Goal: Navigation & Orientation: Find specific page/section

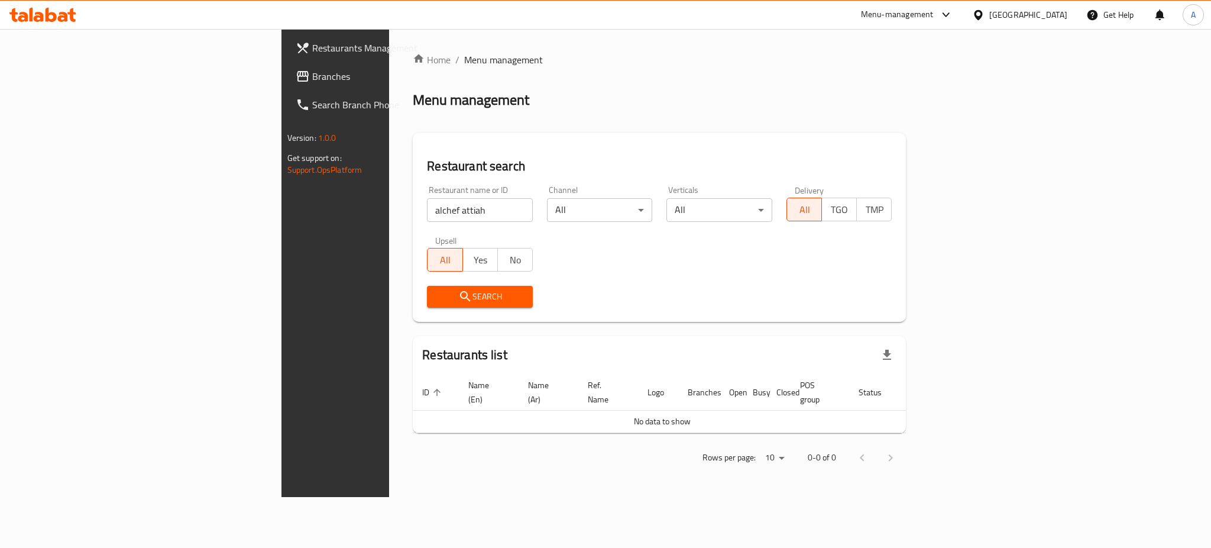
click at [427, 216] on input "alchef attiah" at bounding box center [480, 210] width 106 height 24
drag, startPoint x: 315, startPoint y: 216, endPoint x: 222, endPoint y: 216, distance: 92.3
click at [389, 216] on div "Home / Menu management Menu management Restaurant search Restaurant name or ID …" at bounding box center [659, 263] width 541 height 468
type input "O7"
click at [436, 300] on span "Search" at bounding box center [479, 296] width 87 height 15
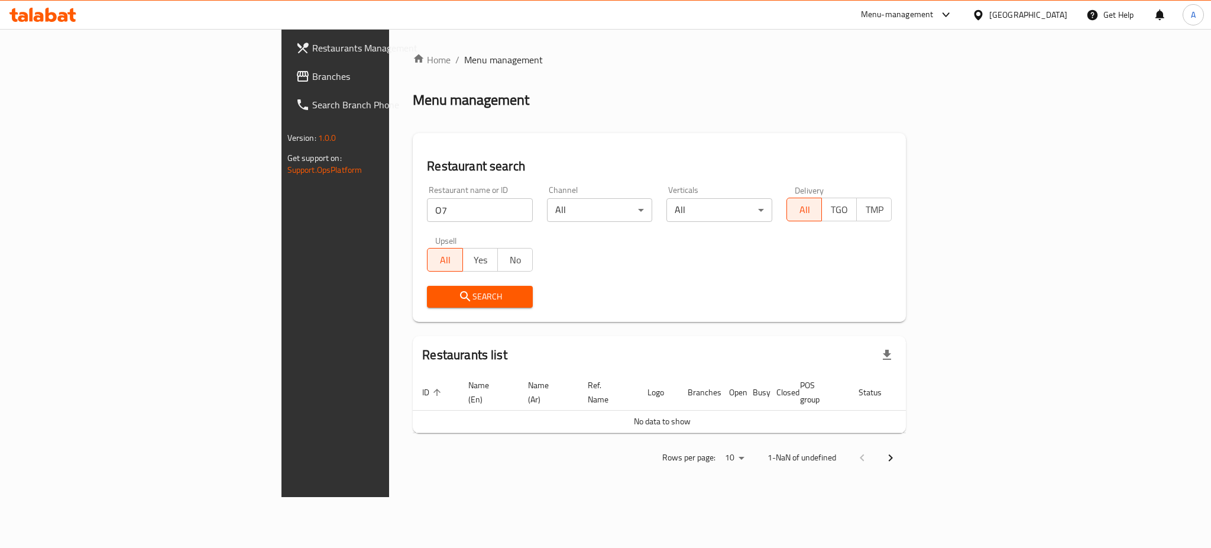
click at [437, 302] on span "Search" at bounding box center [479, 296] width 87 height 15
click at [439, 211] on input "O7" at bounding box center [480, 210] width 106 height 24
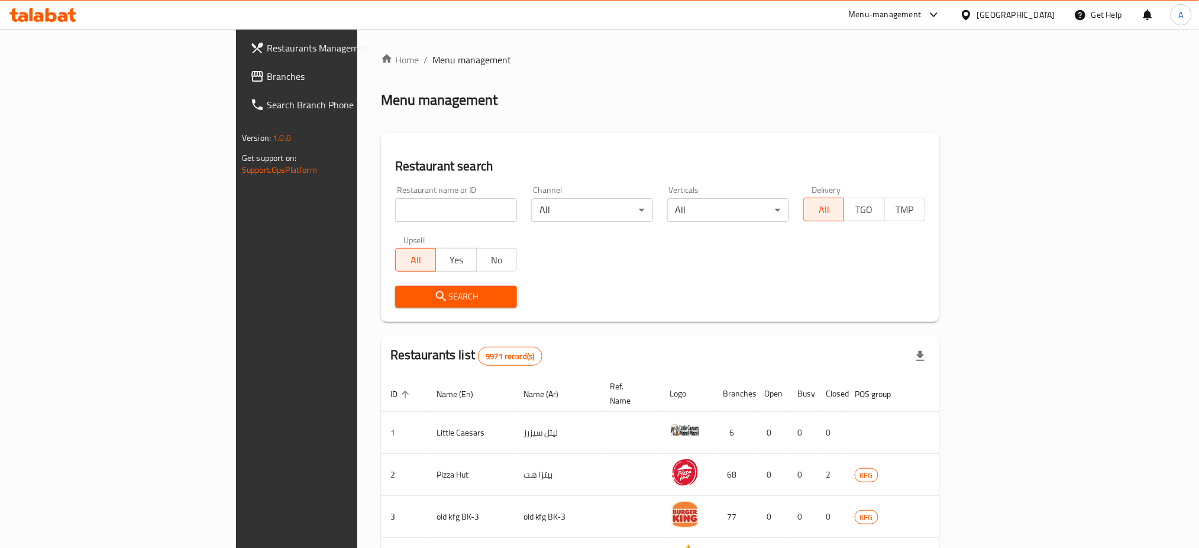
click at [395, 205] on input "search" at bounding box center [456, 210] width 122 height 24
type input "O7 juice"
click button "Search" at bounding box center [456, 297] width 122 height 22
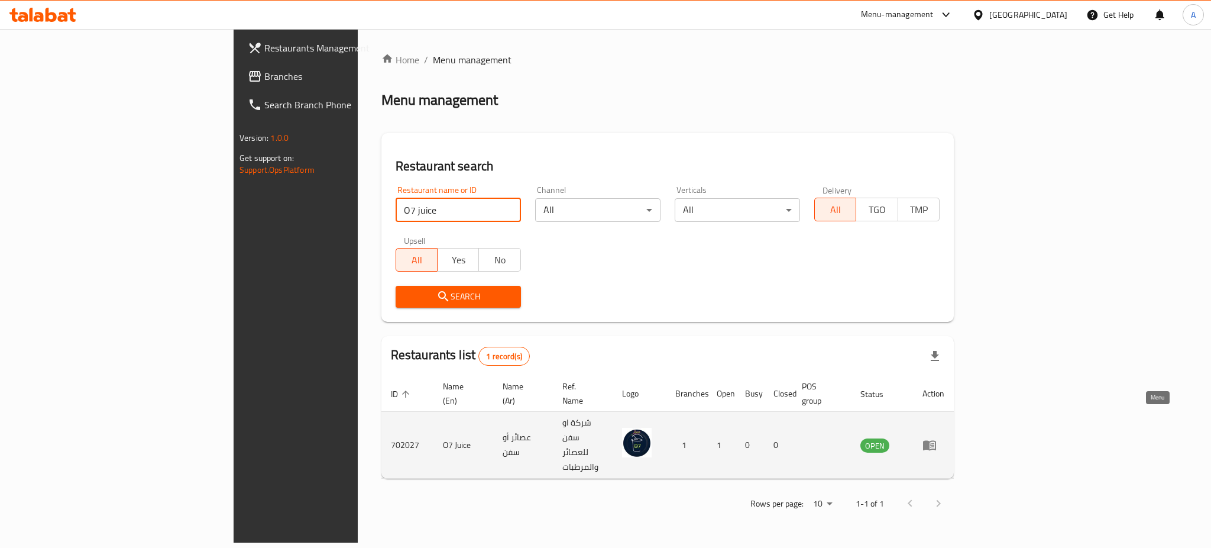
click at [944, 438] on link "enhanced table" at bounding box center [934, 445] width 22 height 14
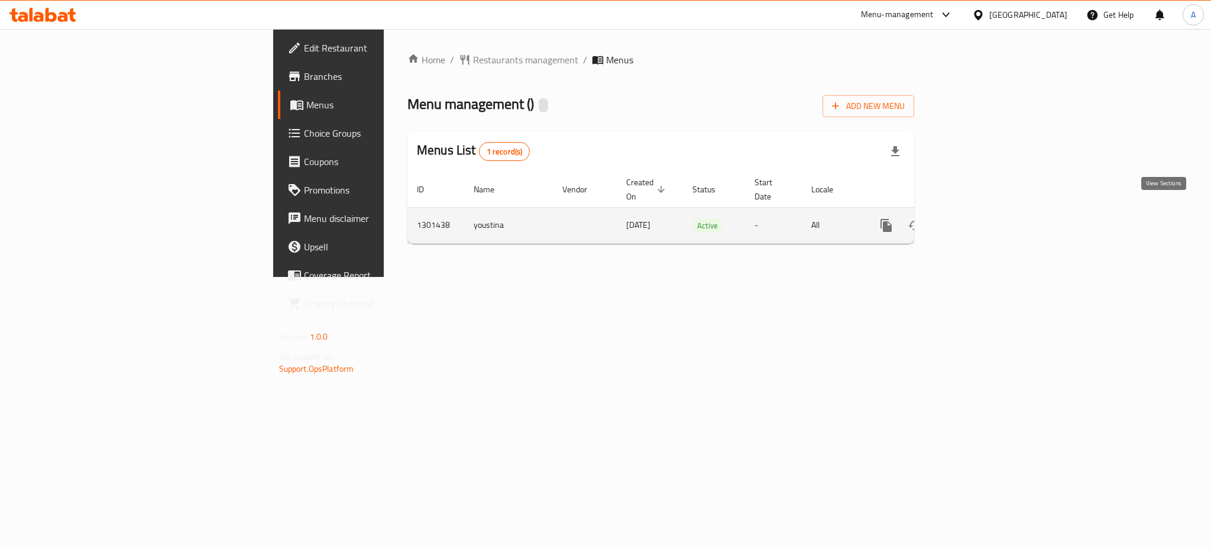
click at [977, 220] on icon "enhanced table" at bounding box center [971, 225] width 11 height 11
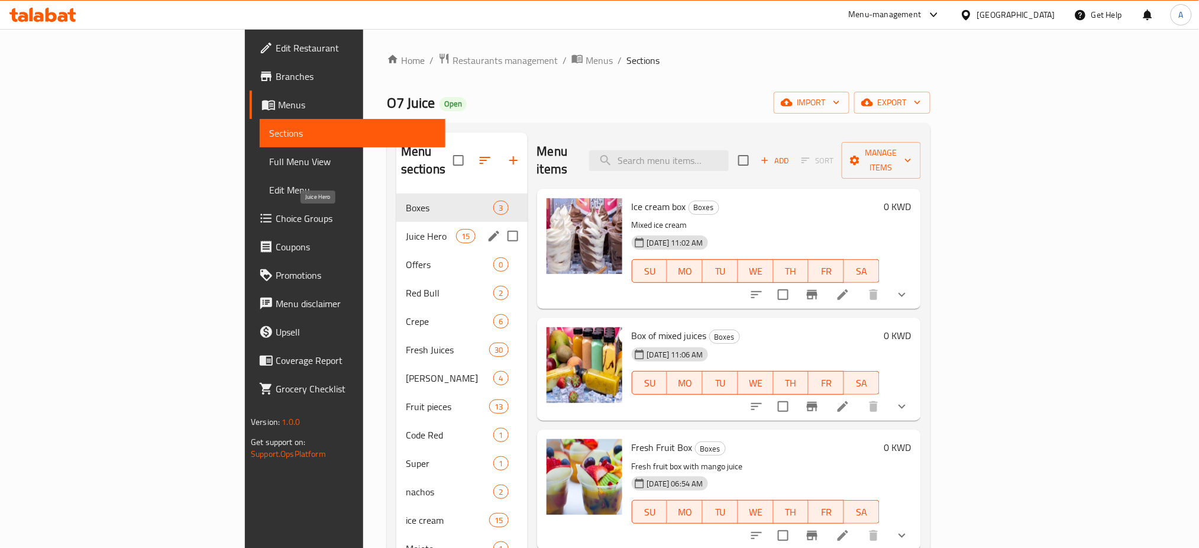
click at [406, 229] on span "Juice Hero" at bounding box center [431, 236] width 50 height 14
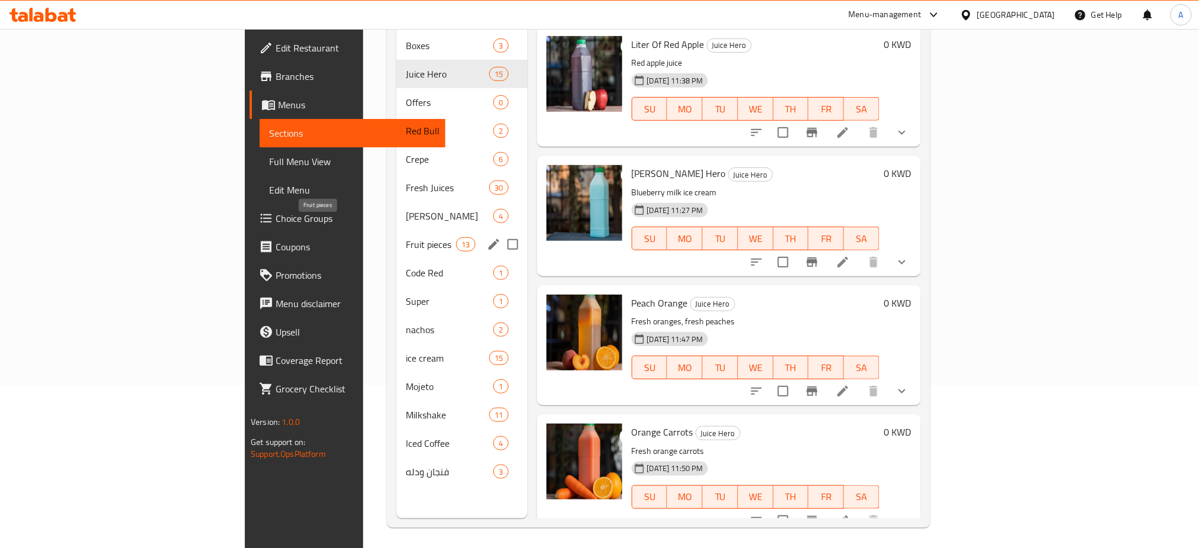
scroll to position [166, 0]
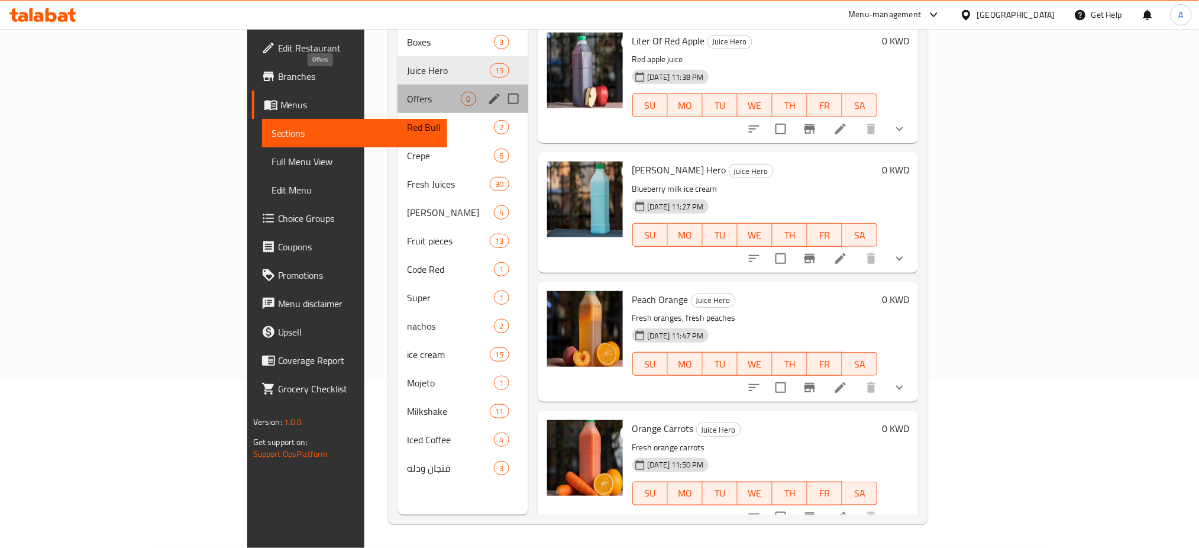
click at [407, 92] on span "Offers" at bounding box center [434, 99] width 54 height 14
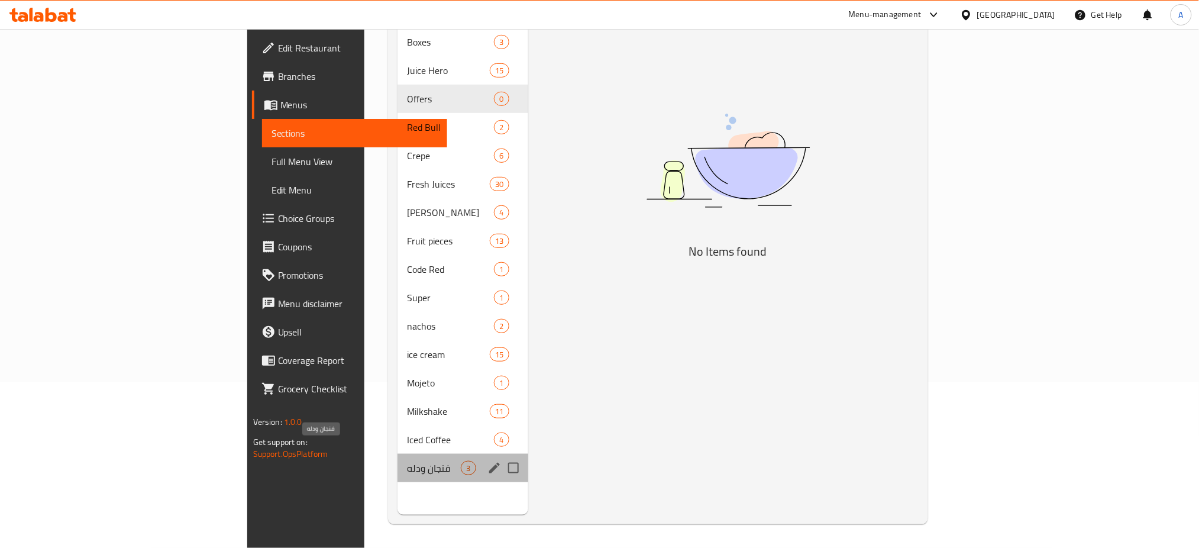
click at [407, 461] on span "فنجان ودله" at bounding box center [434, 468] width 54 height 14
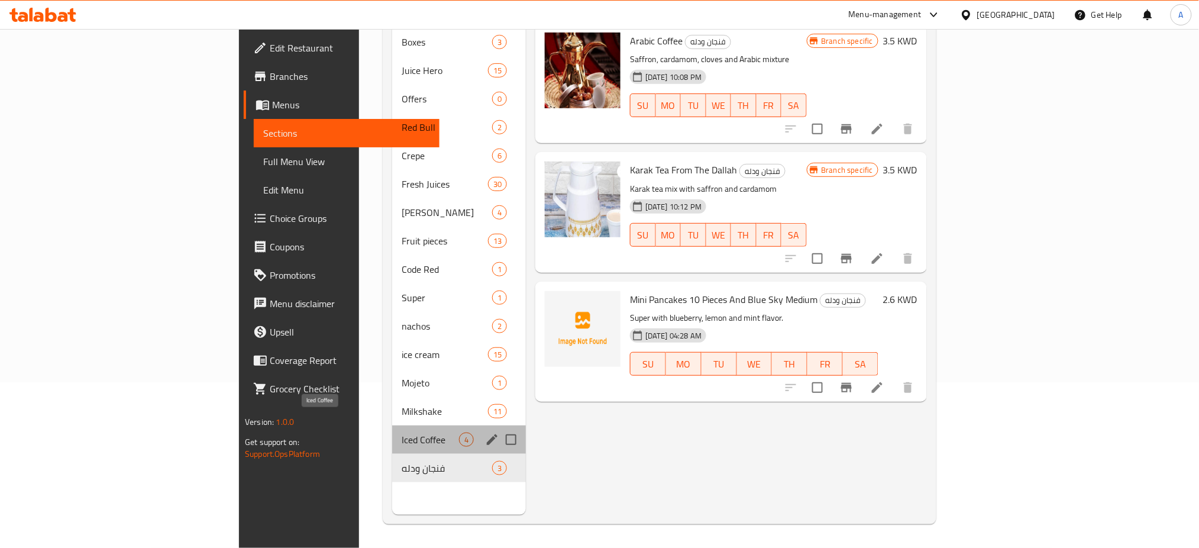
click at [402, 432] on span "Iced Coffee" at bounding box center [430, 439] width 57 height 14
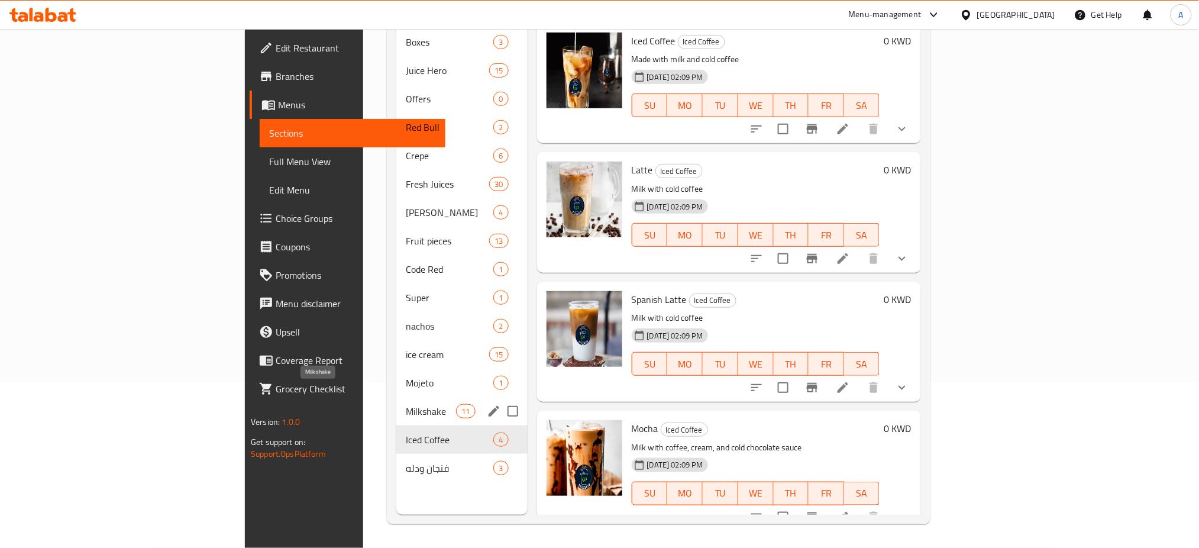
click at [406, 404] on span "Milkshake" at bounding box center [431, 411] width 50 height 14
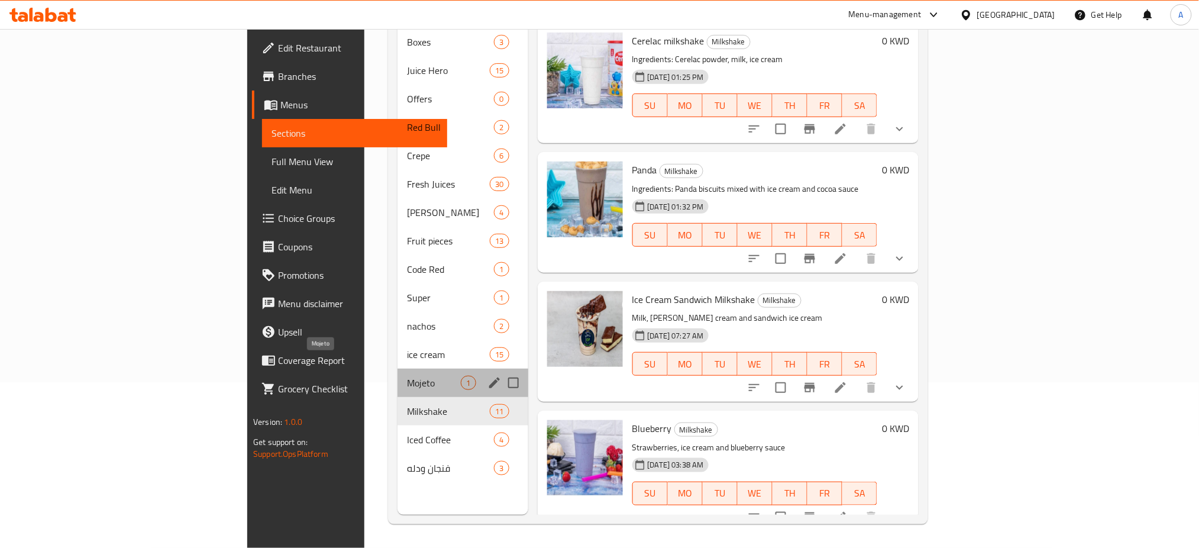
click at [407, 376] on span "Mojeto" at bounding box center [434, 383] width 54 height 14
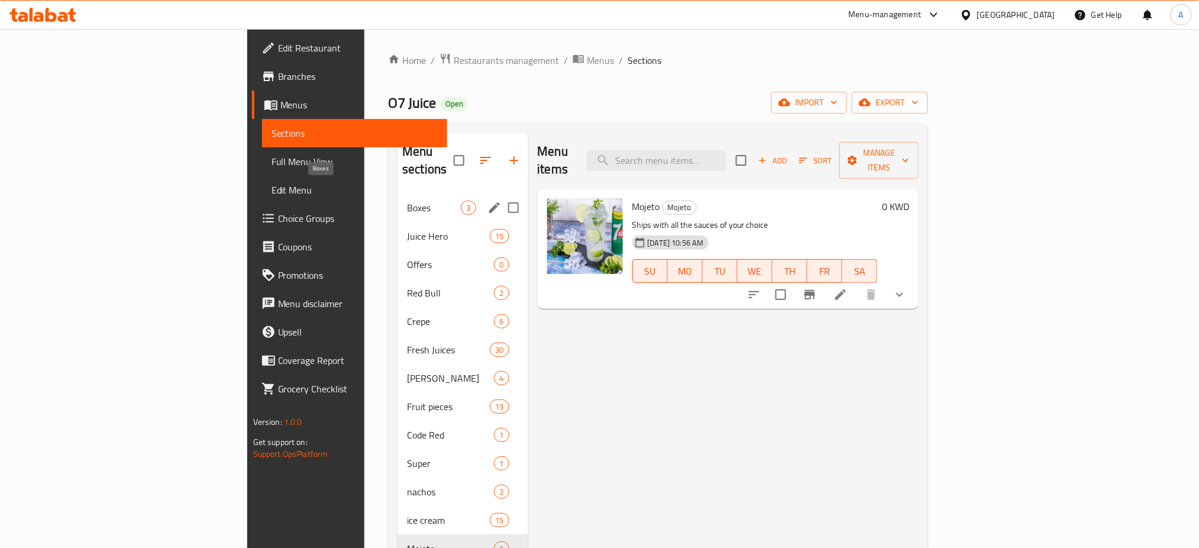
click at [407, 200] on span "Boxes" at bounding box center [434, 207] width 54 height 14
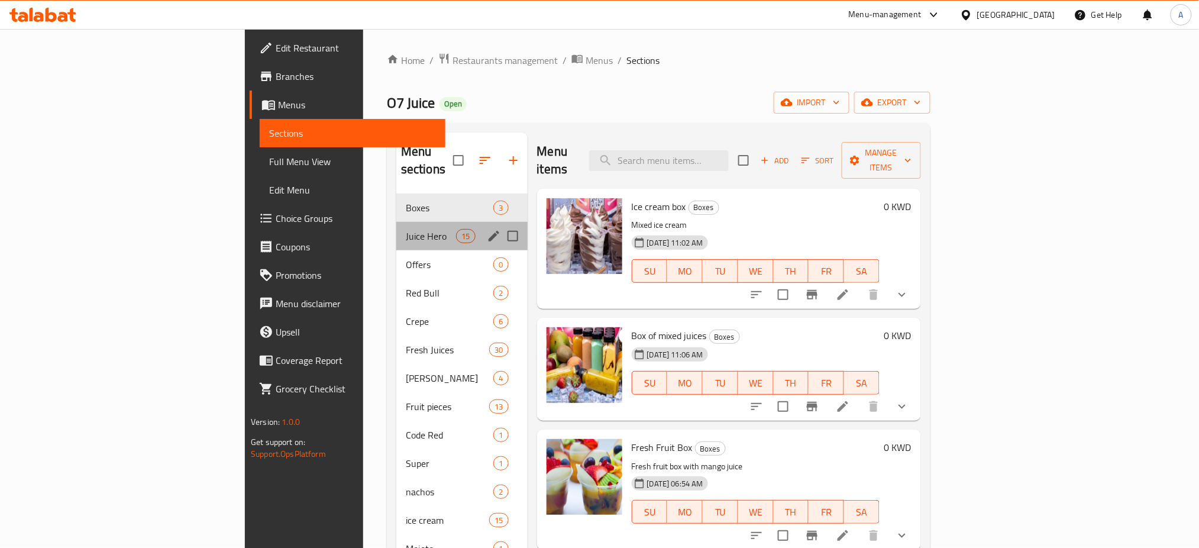
click at [396, 226] on div "Juice Hero 15" at bounding box center [461, 236] width 131 height 28
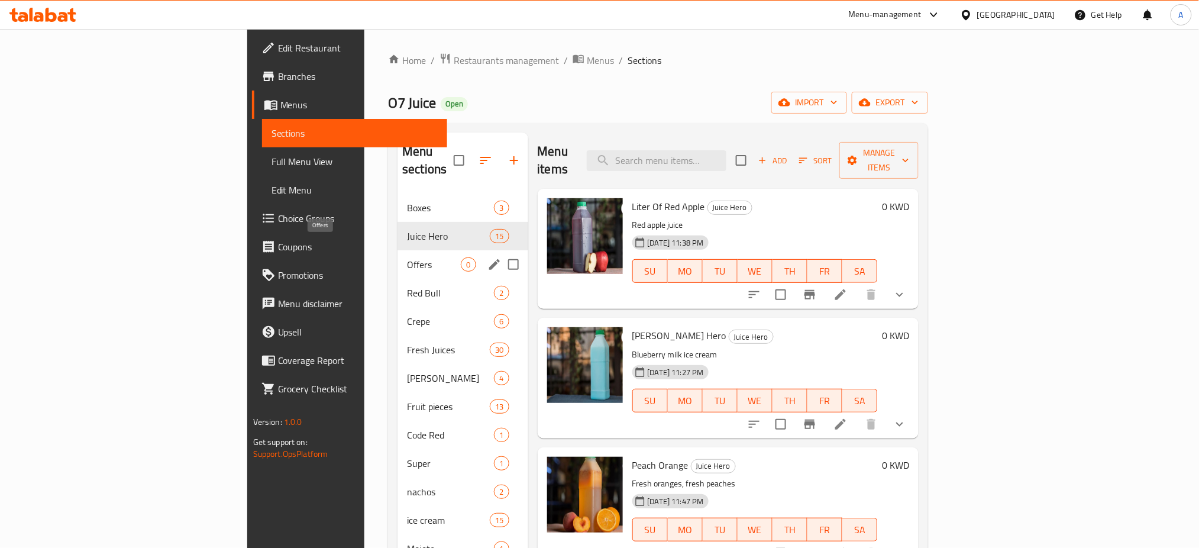
click at [407, 257] on span "Offers" at bounding box center [434, 264] width 54 height 14
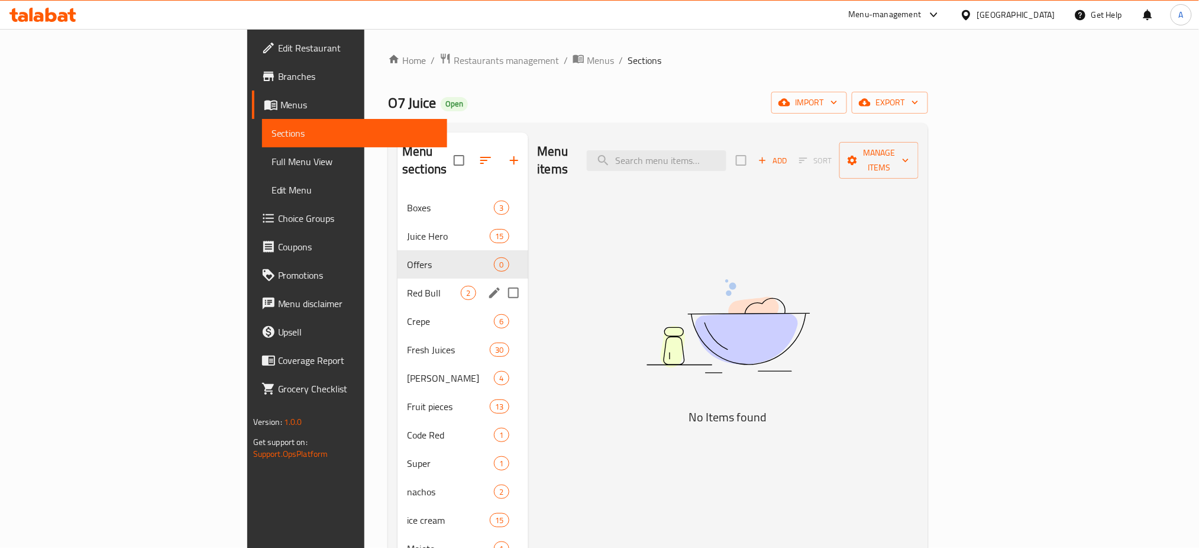
click at [407, 286] on span "Red Bull" at bounding box center [434, 293] width 54 height 14
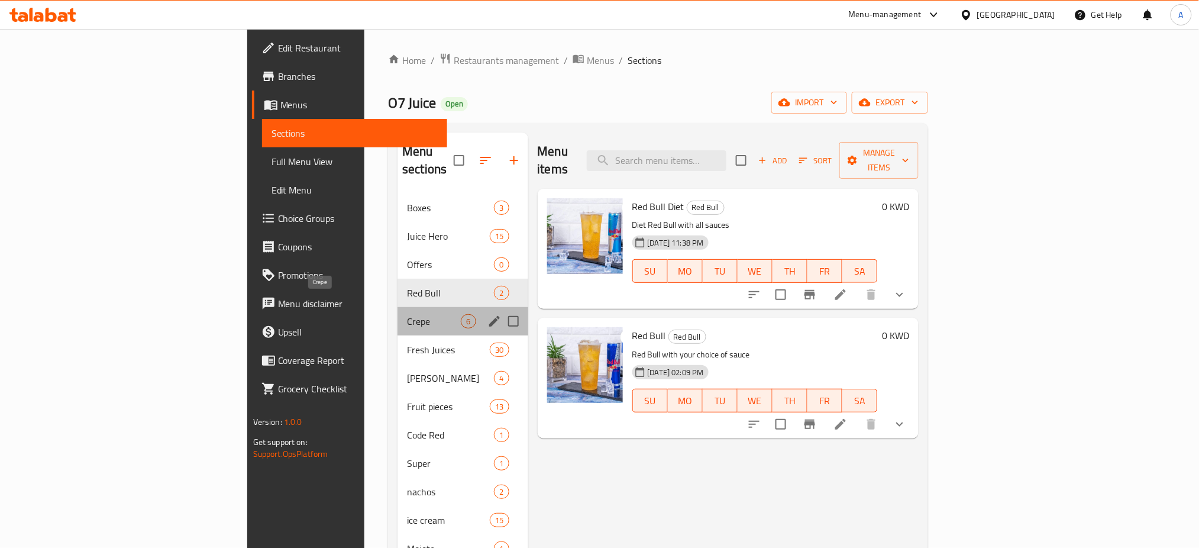
click at [407, 314] on span "Crepe" at bounding box center [434, 321] width 54 height 14
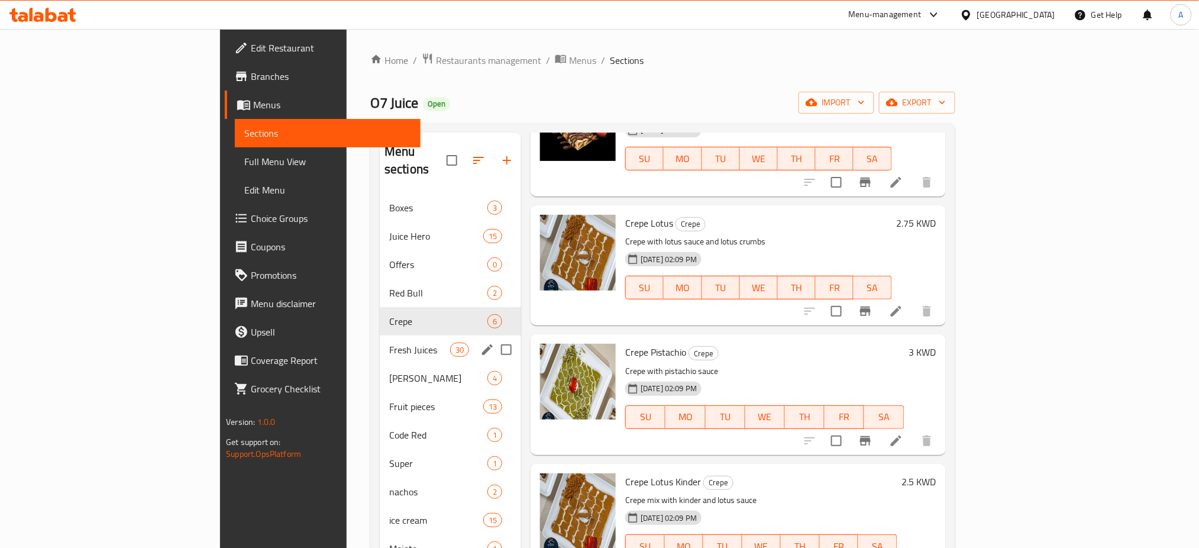
scroll to position [166, 0]
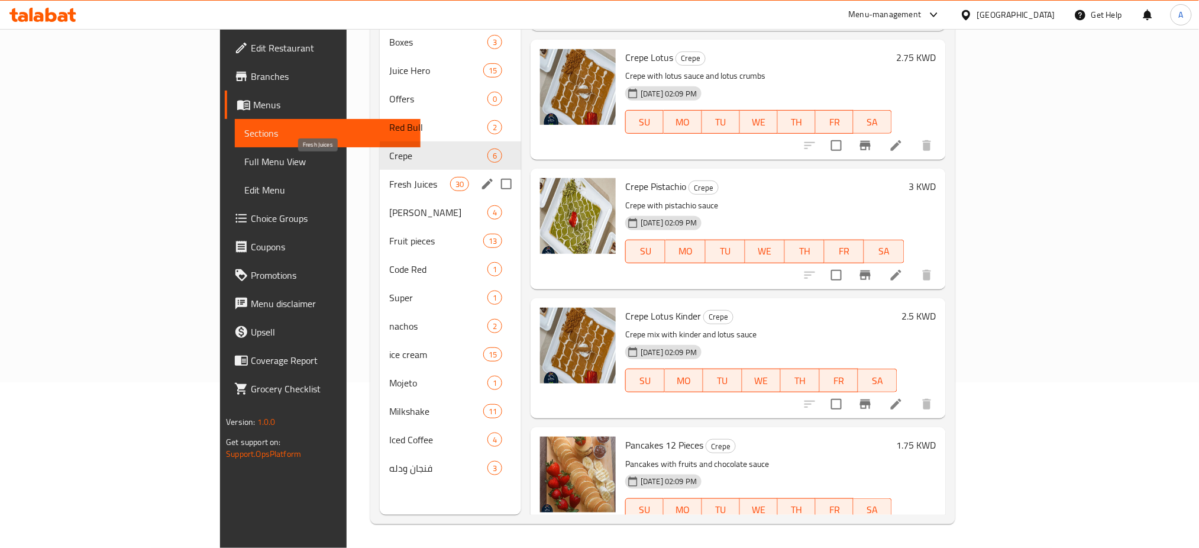
click at [389, 177] on span "Fresh Juices" at bounding box center [419, 184] width 61 height 14
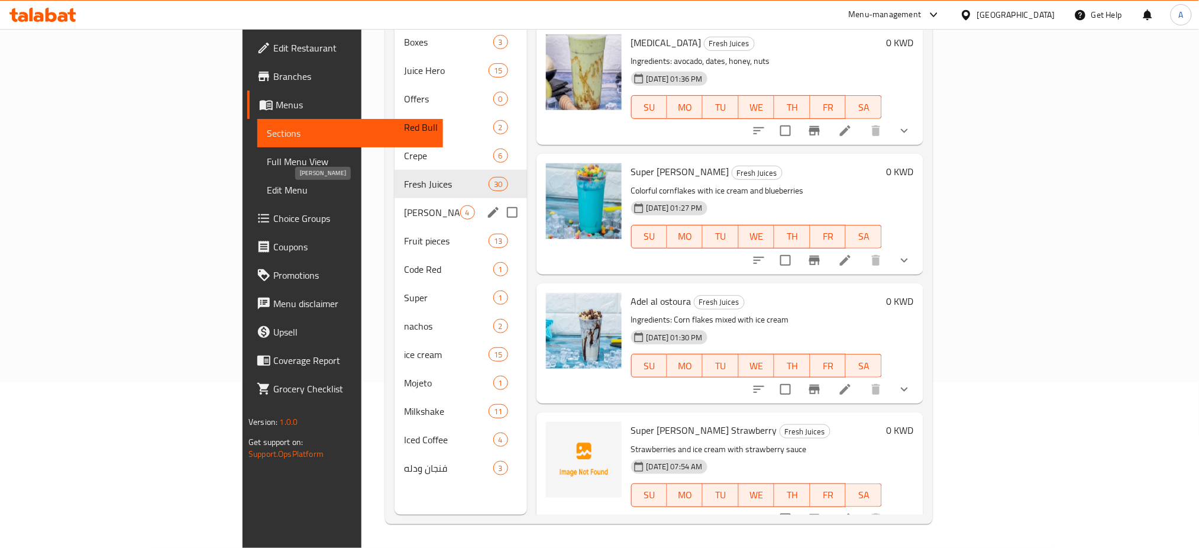
click at [404, 205] on span "[PERSON_NAME]" at bounding box center [432, 212] width 56 height 14
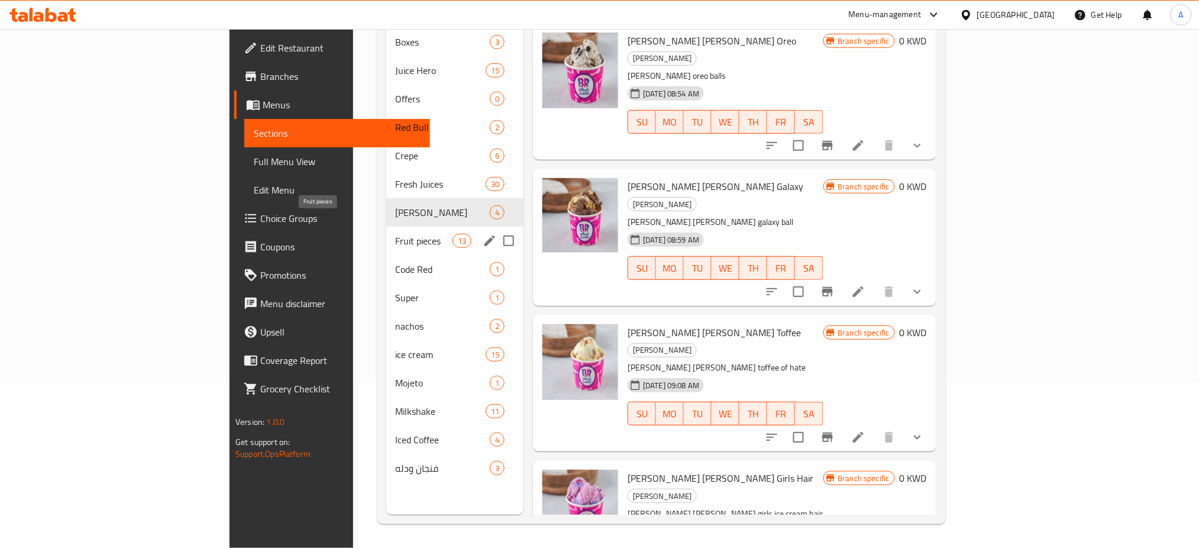
click at [396, 234] on span "Fruit pieces" at bounding box center [424, 241] width 57 height 14
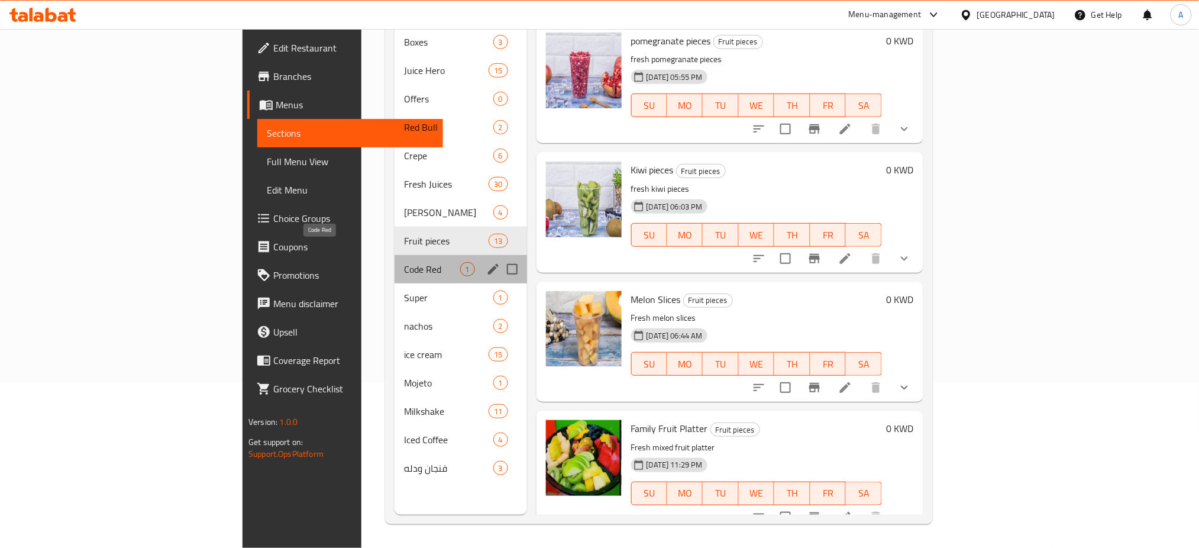
click at [404, 262] on span "Code Red" at bounding box center [432, 269] width 56 height 14
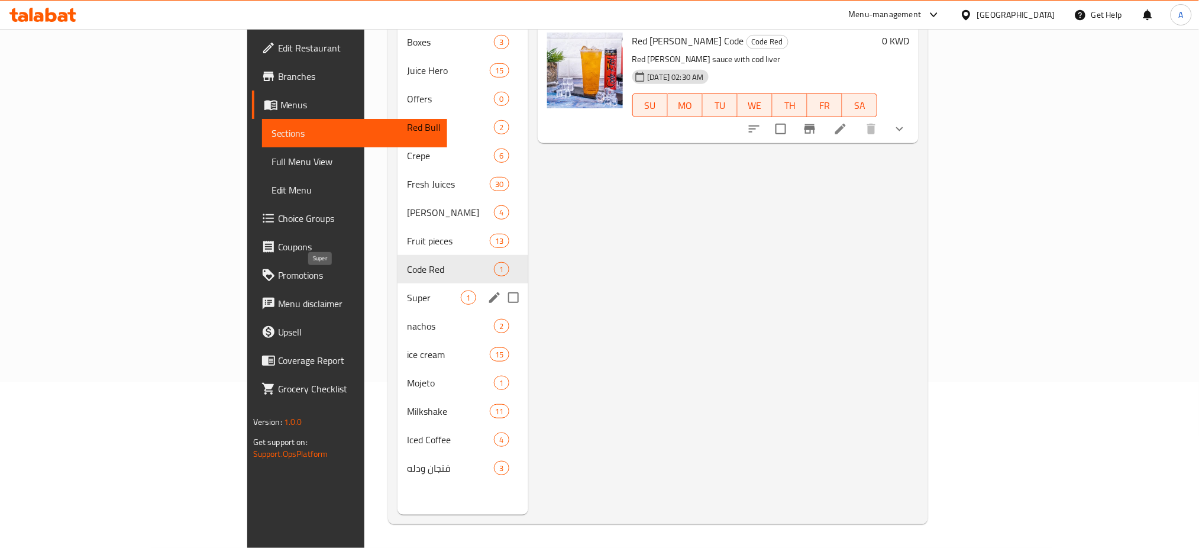
click at [397, 289] on div "Super 1" at bounding box center [462, 297] width 130 height 28
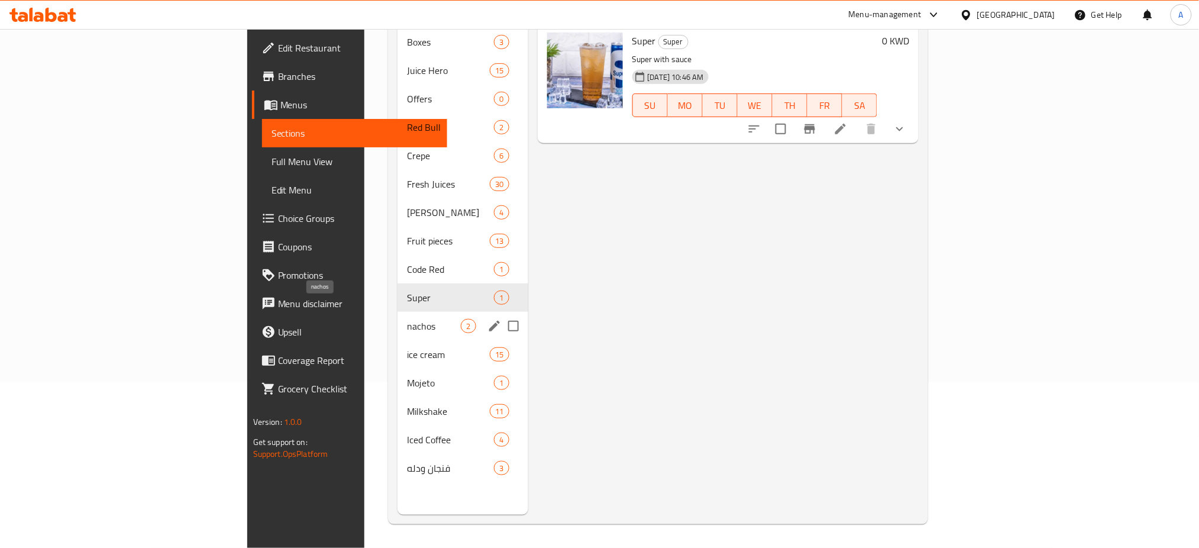
click at [407, 319] on span "nachos" at bounding box center [434, 326] width 54 height 14
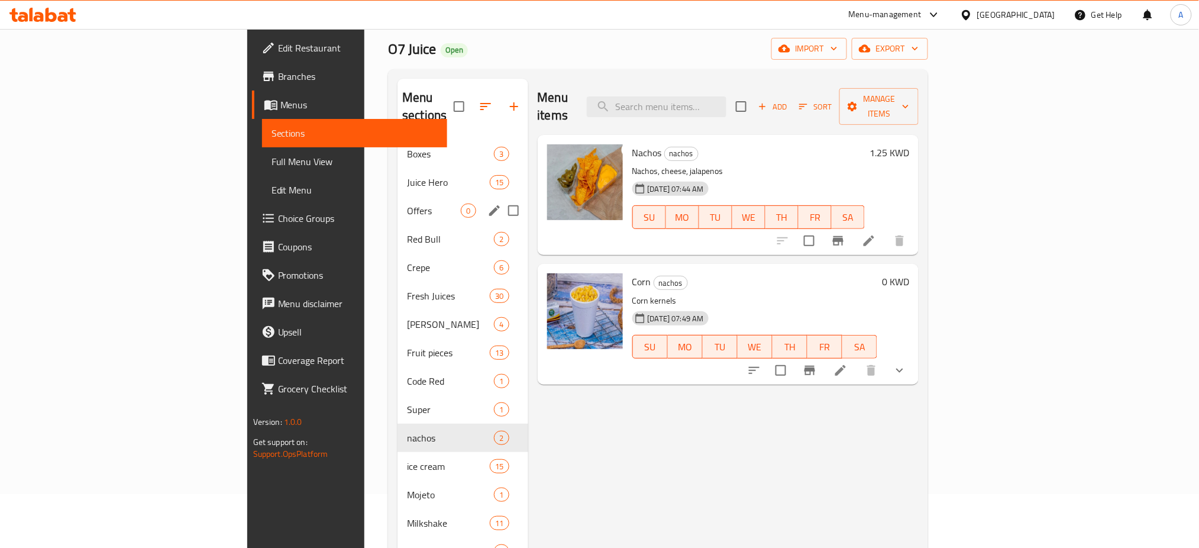
scroll to position [166, 0]
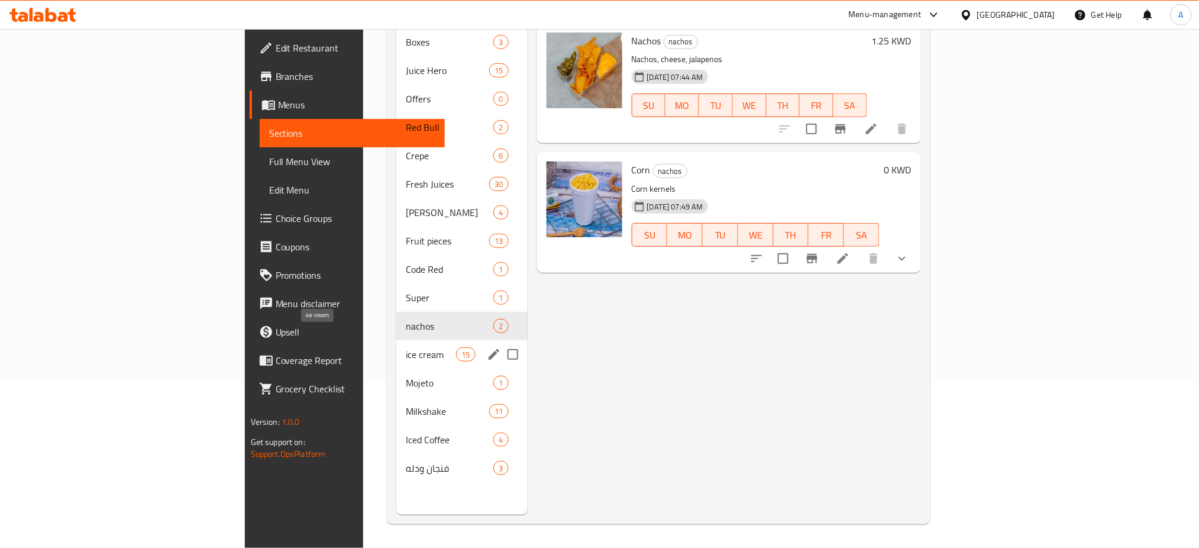
click at [406, 347] on span "ice cream" at bounding box center [431, 354] width 50 height 14
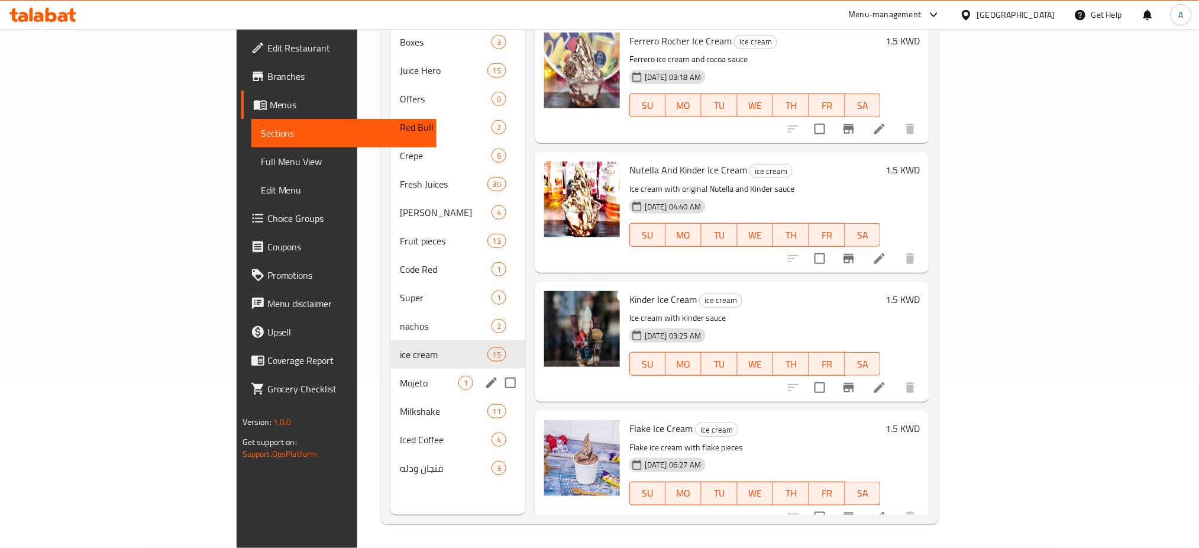
click at [390, 373] on div "Mojeto 1" at bounding box center [457, 382] width 135 height 28
